Goal: Task Accomplishment & Management: Use online tool/utility

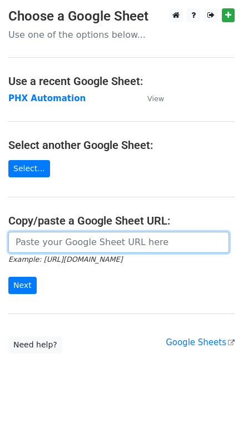
click at [52, 243] on input "url" at bounding box center [118, 242] width 220 height 21
paste input "[URL][DOMAIN_NAME]"
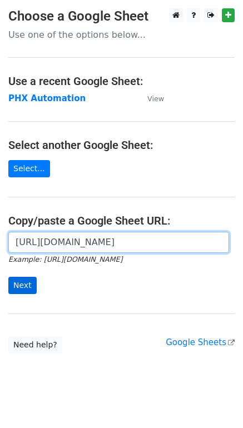
type input "[URL][DOMAIN_NAME]"
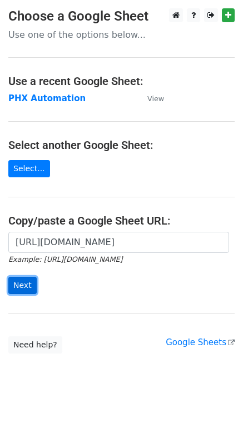
click at [27, 289] on input "Next" at bounding box center [22, 285] width 28 height 17
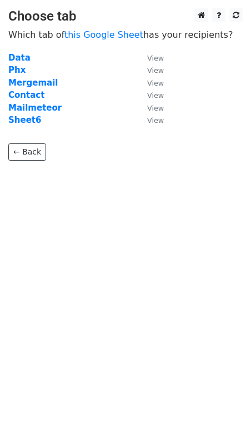
click at [23, 75] on td "Phx" at bounding box center [72, 70] width 128 height 13
click at [22, 81] on strong "Mergemail" at bounding box center [32, 83] width 49 height 10
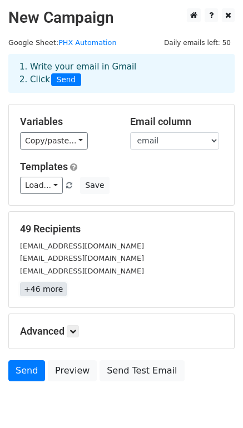
click at [51, 285] on link "+46 more" at bounding box center [43, 289] width 47 height 14
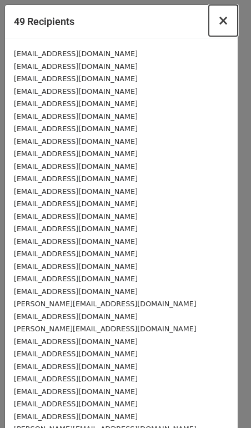
click at [218, 22] on span "×" at bounding box center [223, 21] width 11 height 16
